Goal: Information Seeking & Learning: Learn about a topic

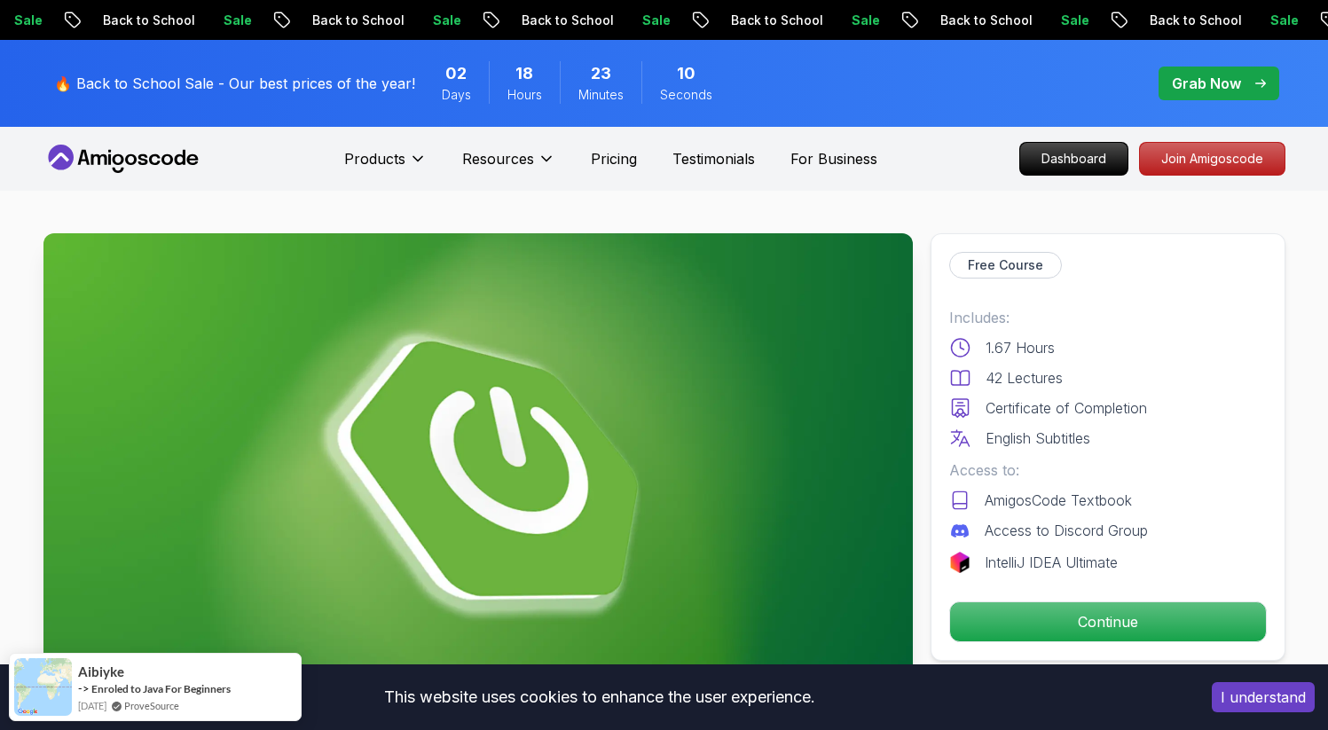
drag, startPoint x: 215, startPoint y: 162, endPoint x: 116, endPoint y: 156, distance: 98.7
click at [116, 156] on nav "Products Resources Pricing Testimonials For Business Dashboard Join Amigoscode" at bounding box center [664, 159] width 1242 height 64
click at [116, 156] on icon at bounding box center [123, 159] width 160 height 28
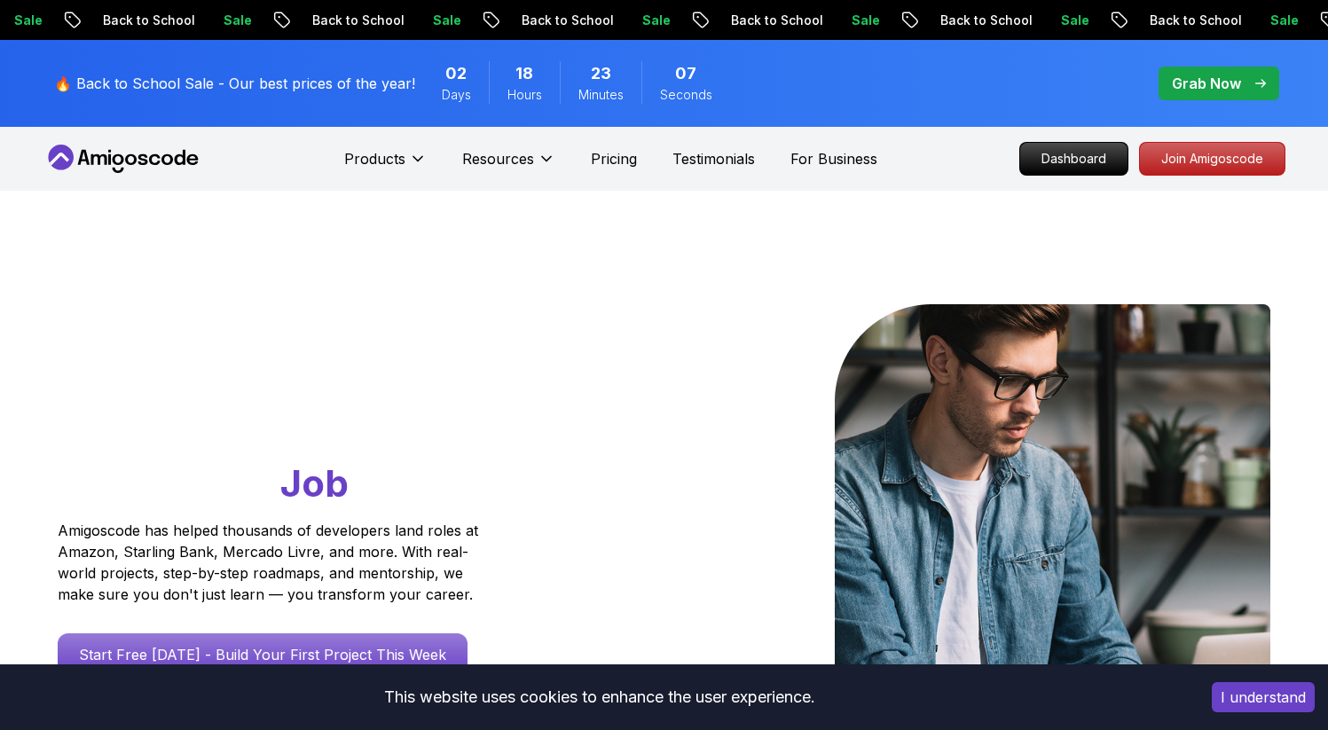
click at [89, 537] on p "Amigoscode has helped thousands of developers land roles at Amazon, Starling Ba…" at bounding box center [271, 562] width 426 height 85
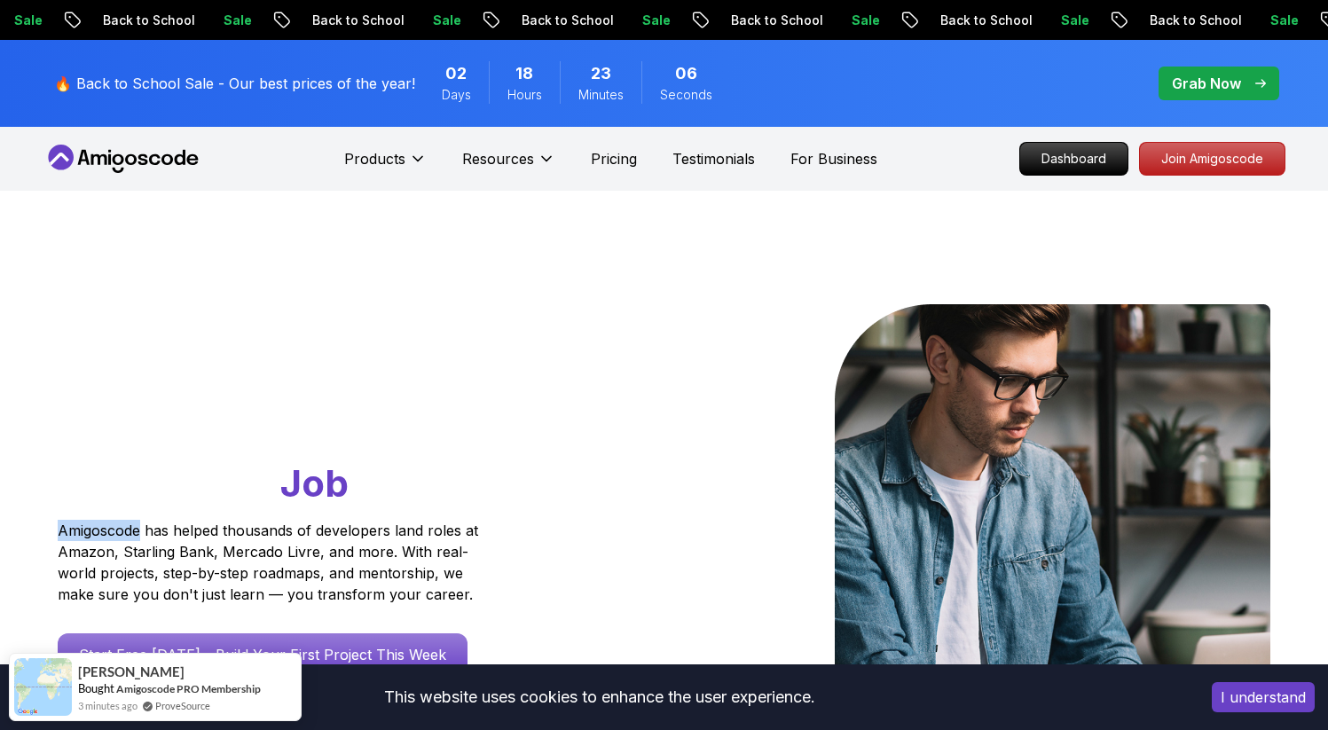
copy p "Amigoscode"
